Goal: Find specific page/section: Find specific page/section

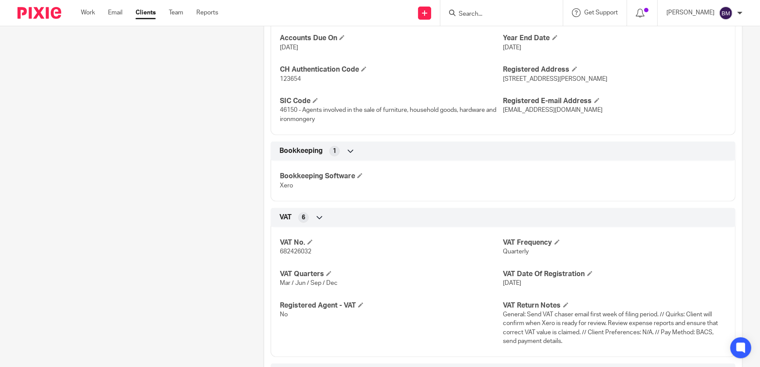
scroll to position [728, 0]
click at [507, 12] on input "Search" at bounding box center [497, 14] width 79 height 8
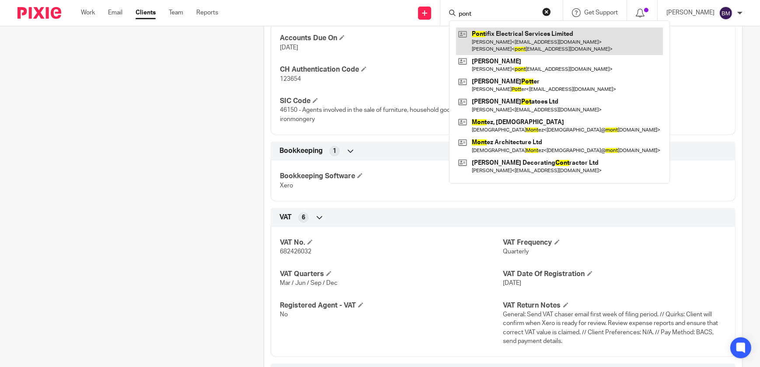
type input "pont"
click at [517, 52] on link at bounding box center [559, 41] width 207 height 27
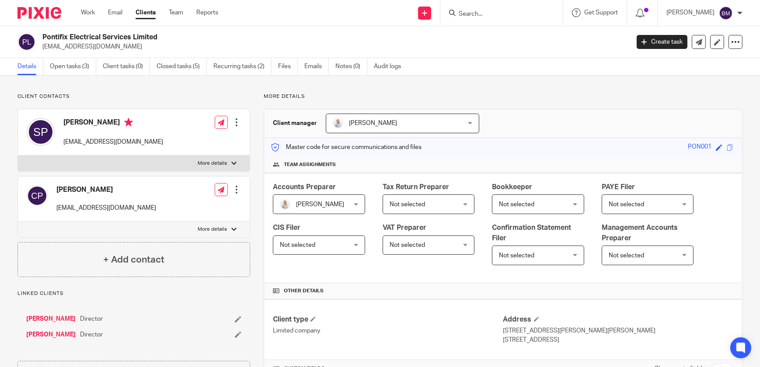
click at [493, 8] on form at bounding box center [504, 12] width 93 height 11
click at [487, 12] on input "Search" at bounding box center [497, 14] width 79 height 8
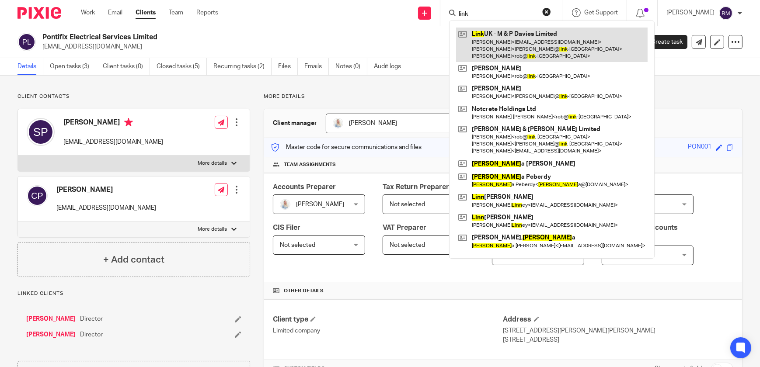
type input "link"
click at [515, 45] on link at bounding box center [551, 45] width 191 height 35
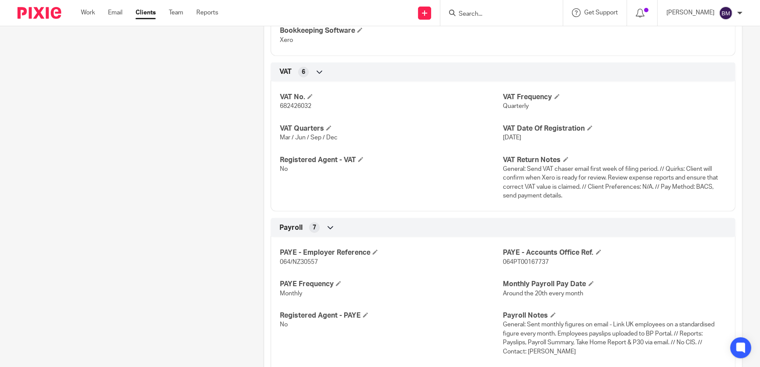
scroll to position [874, 0]
